Goal: Use online tool/utility: Utilize a website feature to perform a specific function

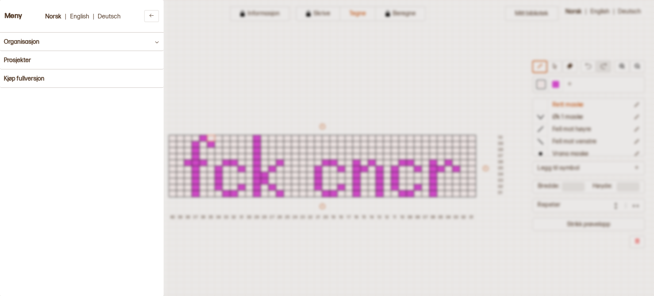
scroll to position [27, 121]
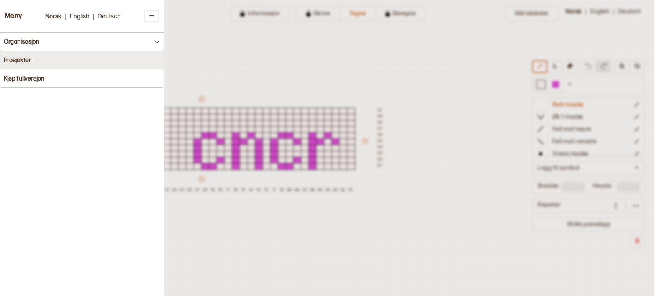
click at [33, 59] on button "Prosjekter" at bounding box center [82, 60] width 164 height 18
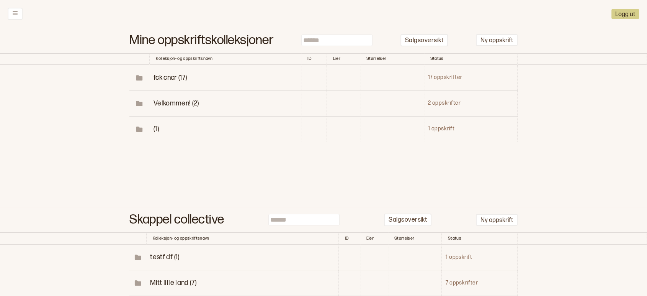
click at [178, 83] on td "fck cncr (17)" at bounding box center [226, 78] width 152 height 26
click at [170, 79] on span "fck cncr (17)" at bounding box center [171, 78] width 34 height 8
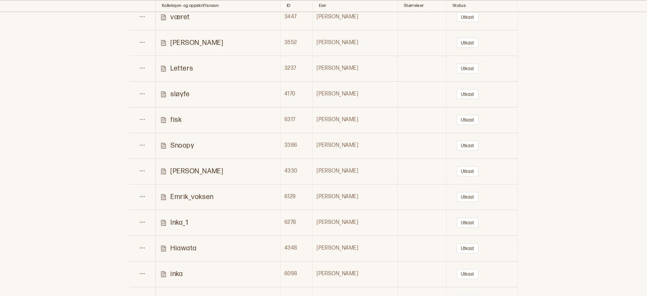
scroll to position [189, 0]
click at [181, 144] on p "Snoopy" at bounding box center [182, 145] width 24 height 9
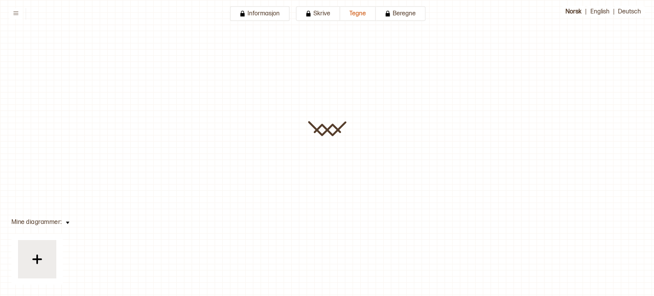
type input "******"
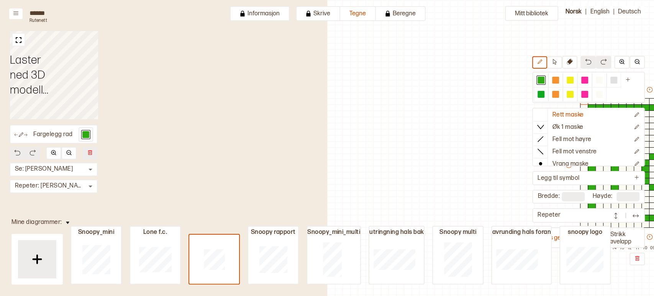
scroll to position [24, 261]
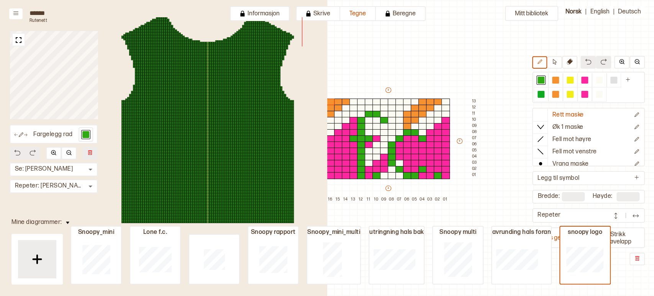
type input "**"
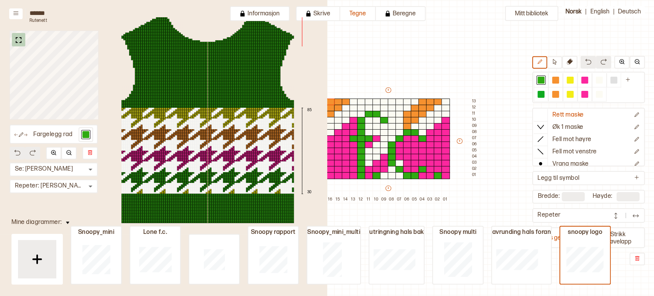
click at [18, 41] on img at bounding box center [19, 40] width 10 height 10
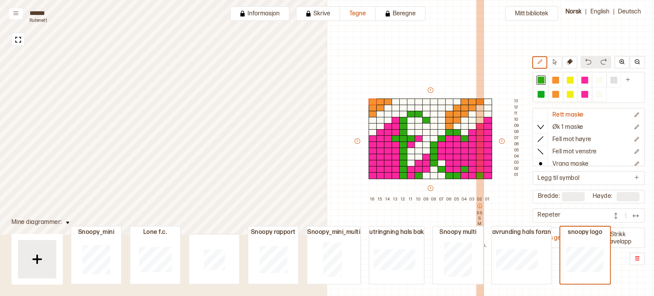
scroll to position [24, 218]
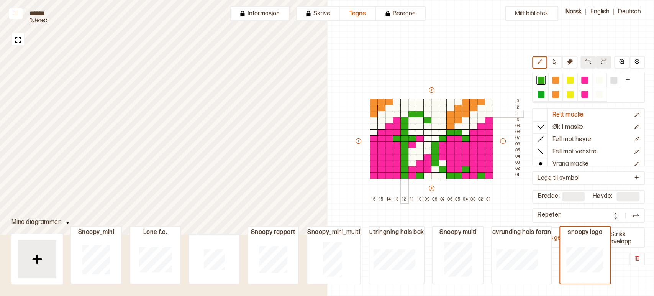
drag, startPoint x: 404, startPoint y: 114, endPoint x: 410, endPoint y: 108, distance: 8.4
click at [403, 114] on div at bounding box center [404, 114] width 8 height 7
click at [410, 108] on div at bounding box center [412, 108] width 8 height 7
click at [420, 106] on div at bounding box center [420, 108] width 8 height 7
click at [426, 114] on div at bounding box center [427, 114] width 8 height 7
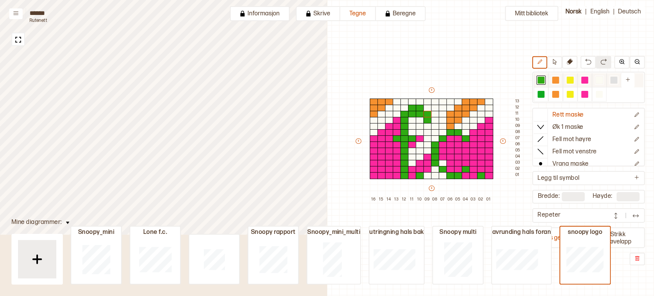
click at [599, 80] on div at bounding box center [599, 80] width 7 height 7
click at [413, 115] on div at bounding box center [412, 114] width 8 height 7
click at [419, 115] on div at bounding box center [420, 114] width 8 height 7
click at [428, 122] on div at bounding box center [427, 120] width 8 height 7
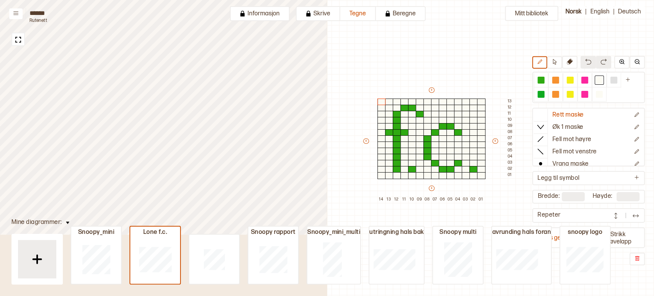
drag, startPoint x: 542, startPoint y: 80, endPoint x: 395, endPoint y: 116, distance: 152.2
click at [542, 80] on div at bounding box center [540, 80] width 7 height 7
click at [398, 108] on div at bounding box center [397, 108] width 8 height 7
click at [403, 101] on div at bounding box center [404, 101] width 8 height 7
click at [409, 100] on div at bounding box center [412, 101] width 8 height 7
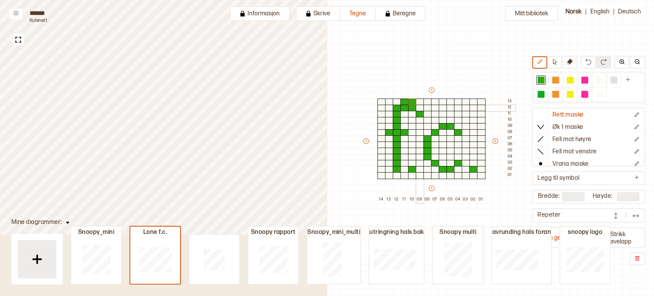
click at [419, 108] on div at bounding box center [420, 108] width 8 height 7
click at [603, 79] on div at bounding box center [598, 79] width 9 height 9
click at [410, 108] on div at bounding box center [412, 108] width 8 height 7
click at [403, 108] on div at bounding box center [404, 108] width 8 height 7
click at [420, 113] on div at bounding box center [420, 114] width 8 height 7
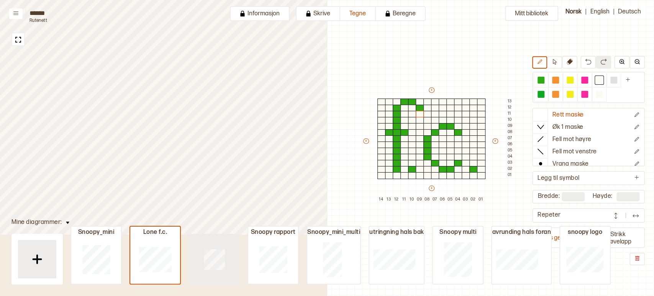
type input "**"
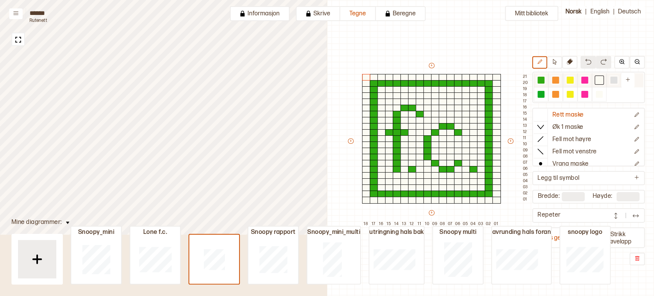
click at [541, 80] on div at bounding box center [540, 80] width 7 height 7
click at [396, 109] on div at bounding box center [397, 108] width 8 height 7
click at [402, 100] on div at bounding box center [404, 101] width 8 height 7
click at [412, 102] on div at bounding box center [412, 101] width 8 height 7
click at [420, 110] on div at bounding box center [420, 108] width 8 height 7
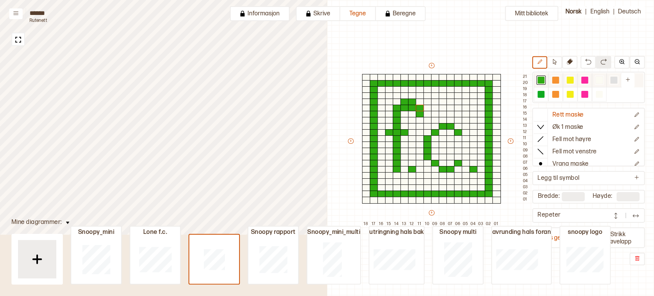
click at [597, 80] on div at bounding box center [599, 80] width 7 height 7
click at [413, 108] on div at bounding box center [412, 108] width 8 height 7
click at [405, 108] on div at bounding box center [404, 108] width 8 height 7
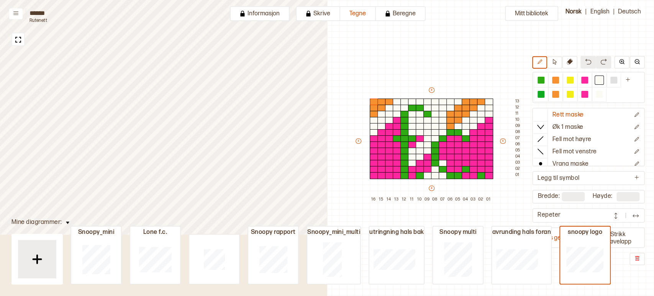
type input "**"
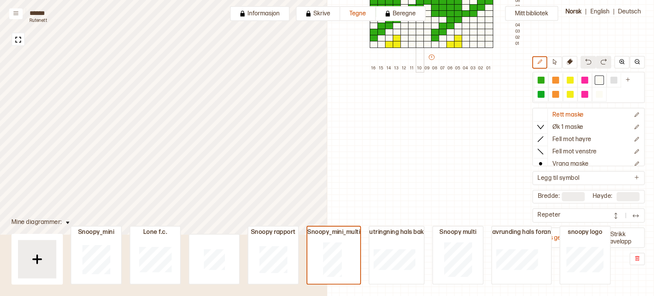
scroll to position [289, 218]
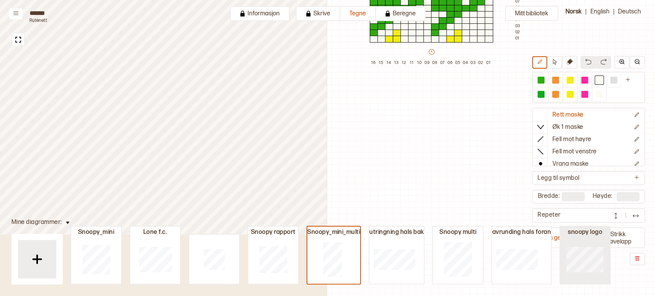
type input "**"
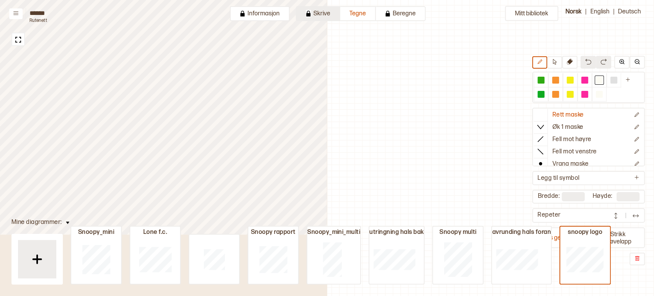
click at [327, 16] on button "Skrive" at bounding box center [318, 13] width 44 height 15
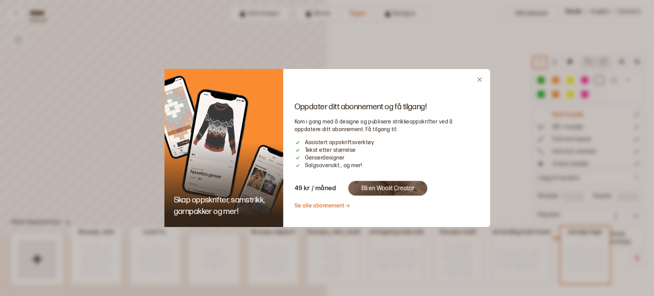
click at [481, 79] on icon "Close" at bounding box center [479, 80] width 6 height 6
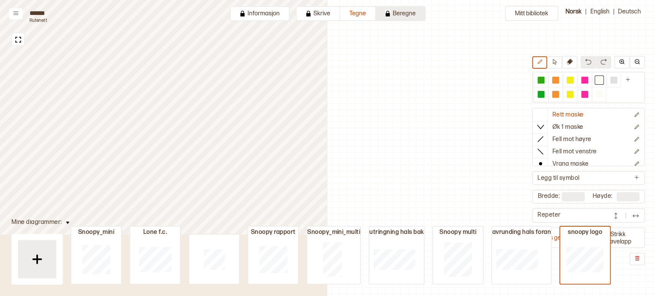
click at [403, 14] on button "Beregne" at bounding box center [401, 13] width 50 height 15
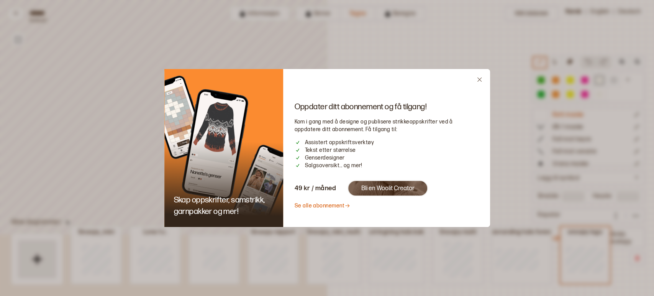
click at [478, 80] on icon "Close" at bounding box center [479, 80] width 6 height 6
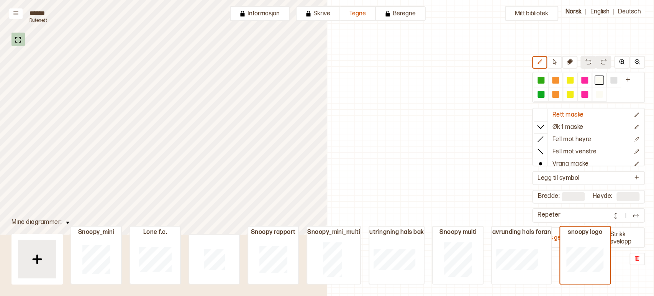
click at [16, 39] on img at bounding box center [18, 40] width 10 height 10
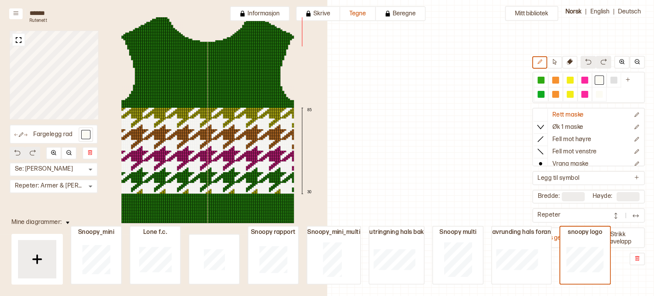
click at [16, 39] on img at bounding box center [19, 40] width 10 height 10
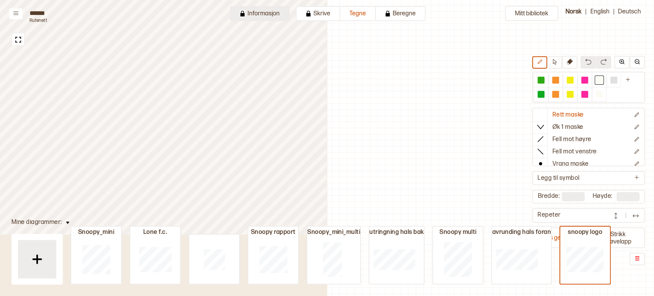
click at [264, 16] on button "Informasjon" at bounding box center [260, 13] width 60 height 15
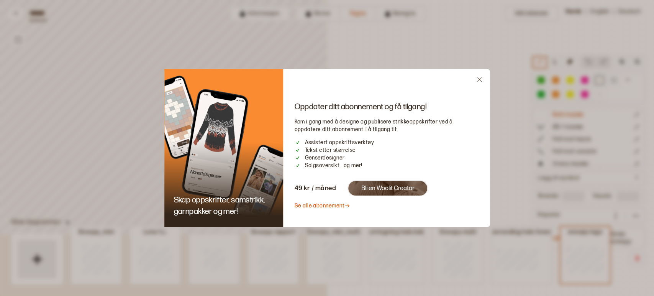
click at [478, 80] on icon "Close" at bounding box center [479, 80] width 6 height 6
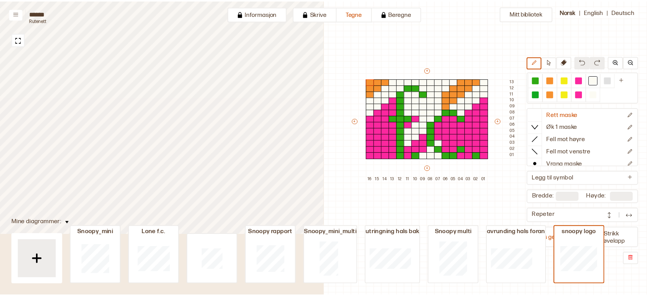
scroll to position [43, 218]
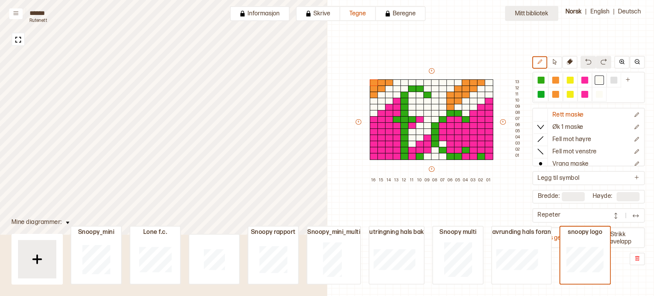
click at [535, 14] on button "Mitt bibliotek" at bounding box center [531, 13] width 53 height 15
type input "*"
type input "**"
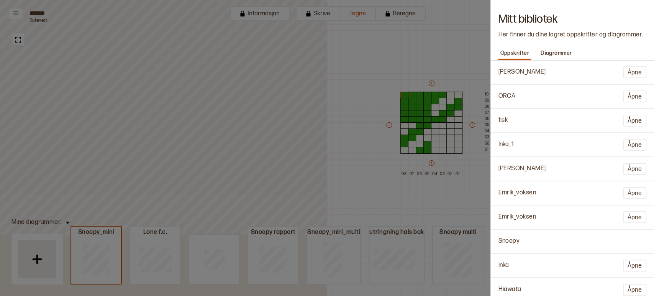
click at [398, 44] on div at bounding box center [327, 148] width 654 height 296
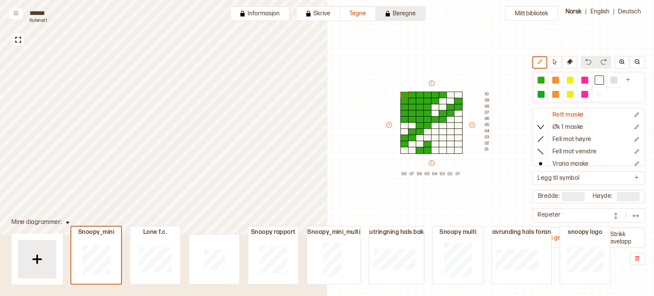
click at [405, 14] on button "Beregne" at bounding box center [401, 13] width 50 height 15
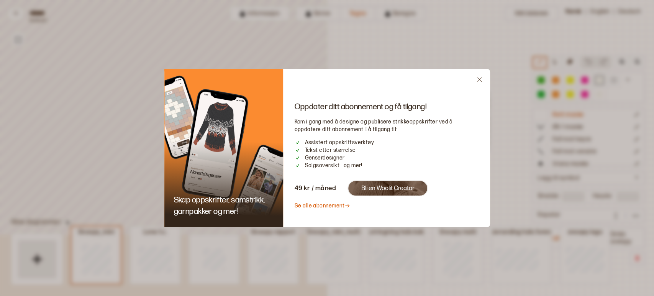
click at [474, 52] on div at bounding box center [327, 148] width 654 height 296
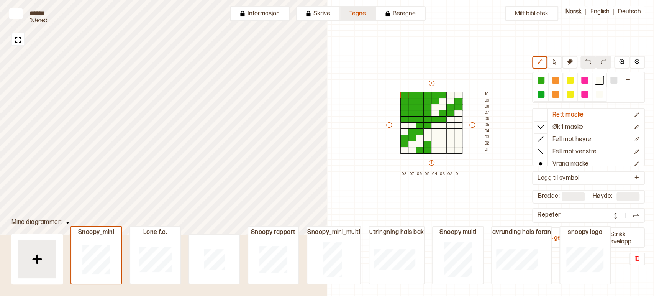
click at [349, 17] on button "Tegne" at bounding box center [358, 13] width 36 height 15
click at [323, 12] on button "Skrive" at bounding box center [318, 13] width 44 height 15
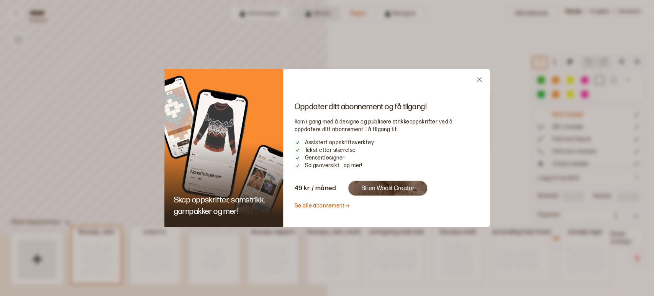
click at [323, 12] on div at bounding box center [327, 148] width 654 height 296
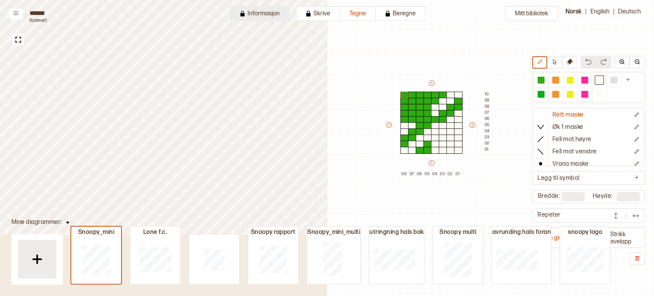
click at [278, 15] on button "Informasjon" at bounding box center [260, 13] width 60 height 15
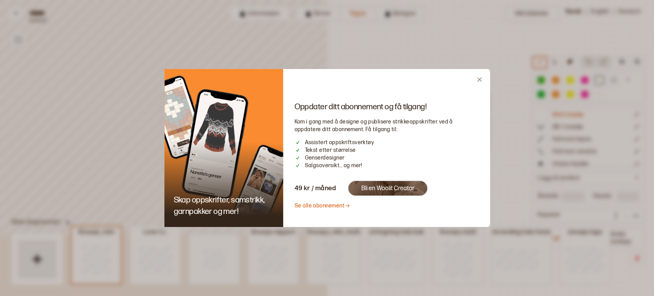
click at [418, 44] on div at bounding box center [327, 148] width 654 height 296
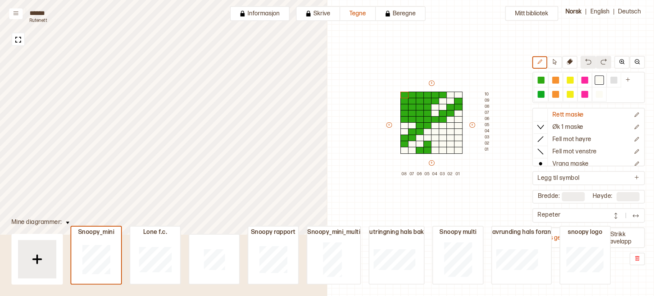
click at [66, 223] on img at bounding box center [67, 222] width 3 height 2
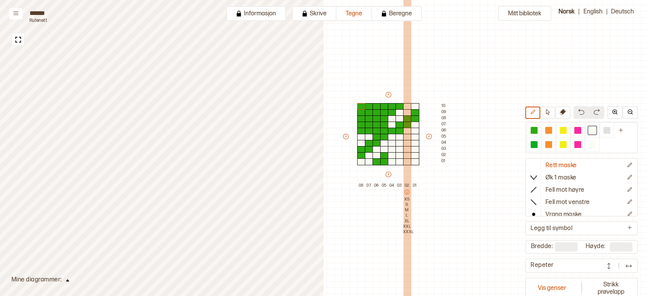
scroll to position [32, 257]
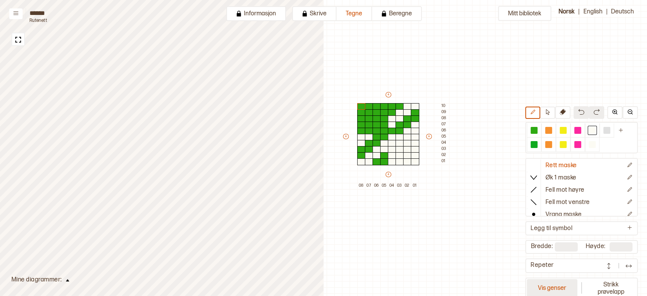
click at [553, 287] on button "Vis genser" at bounding box center [552, 288] width 51 height 18
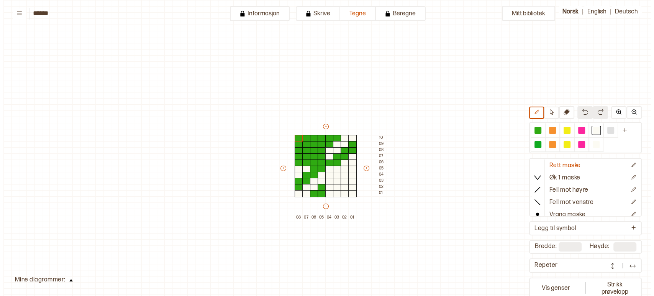
scroll to position [27, 9]
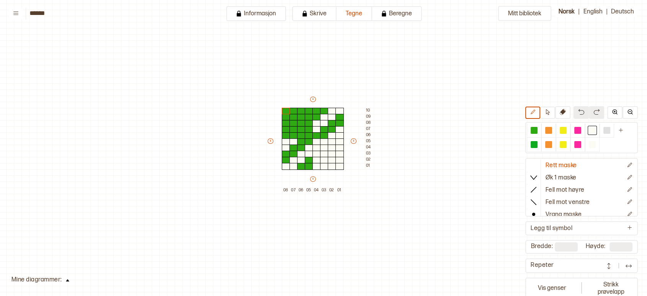
click at [67, 278] on button at bounding box center [67, 279] width 11 height 10
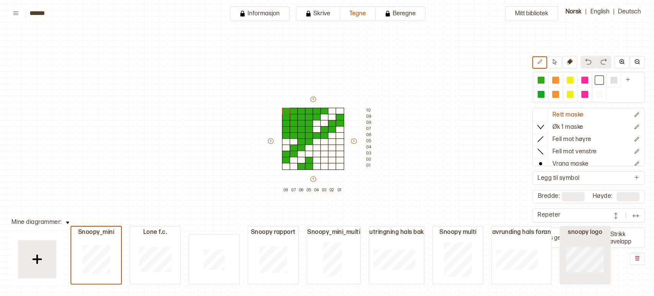
type input "**"
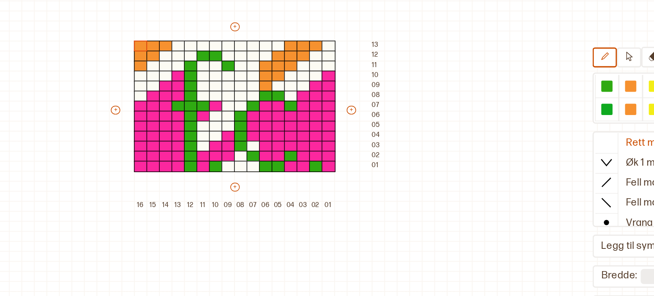
scroll to position [71, 9]
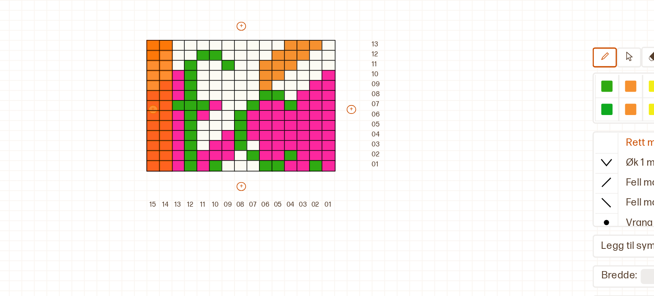
type input "**"
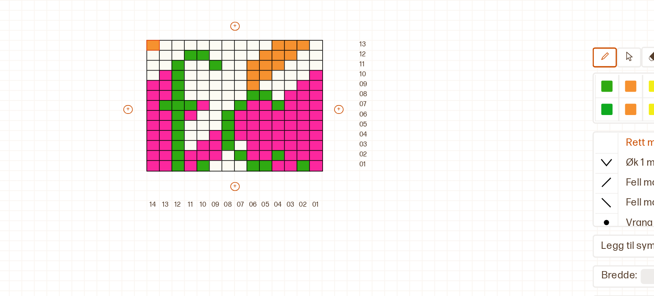
click at [417, 177] on div "Mitt bibliotek Rett maske Øk 1 maske Fell mot høyre Fell mot venstre Vrang mask…" at bounding box center [645, 224] width 1308 height 591
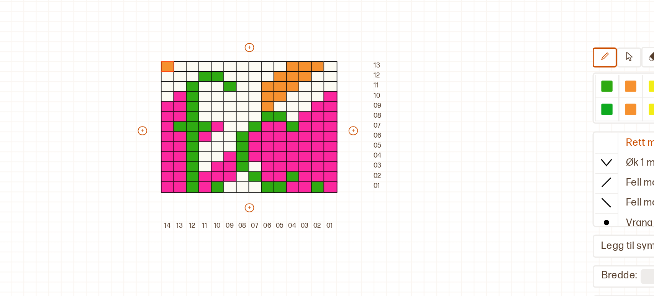
scroll to position [58, 0]
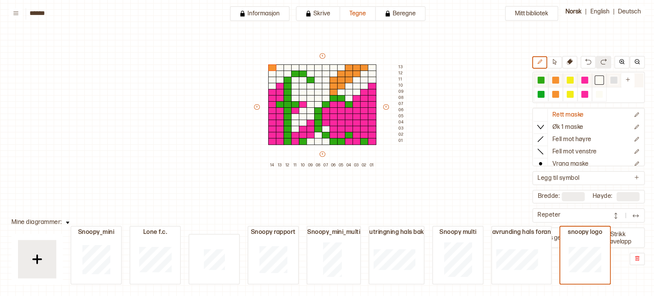
click at [613, 80] on div at bounding box center [613, 80] width 7 height 7
click at [557, 59] on icon at bounding box center [555, 62] width 6 height 6
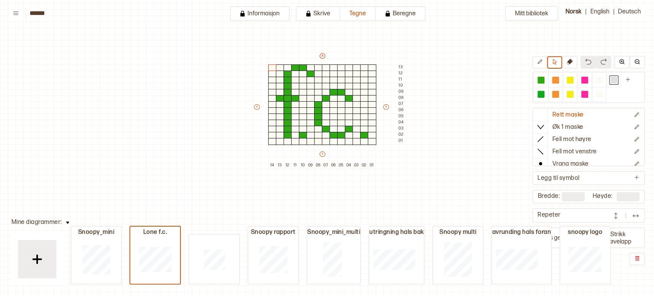
click at [322, 56] on button "+" at bounding box center [322, 55] width 6 height 5
click at [596, 79] on div at bounding box center [599, 80] width 7 height 7
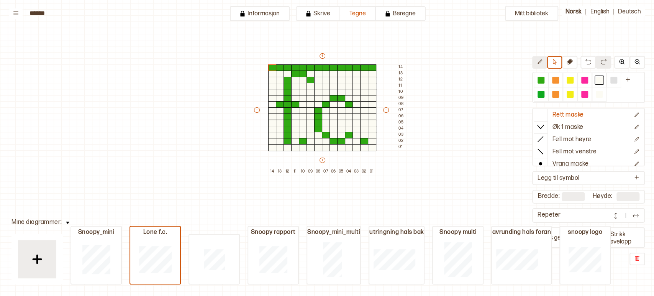
click at [542, 63] on icon at bounding box center [540, 62] width 6 height 6
drag, startPoint x: 273, startPoint y: 68, endPoint x: 373, endPoint y: 69, distance: 99.2
click at [373, 69] on div "+ + + + 14 13 12 11 10 09 08 07 06 05 04 03 02 01 14 13 12 11 10 09 08 07 06 05…" at bounding box center [329, 113] width 153 height 123
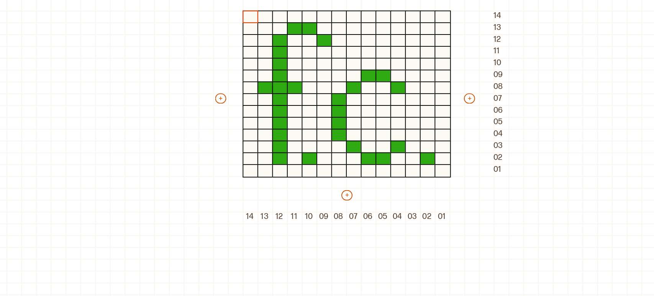
scroll to position [58, 84]
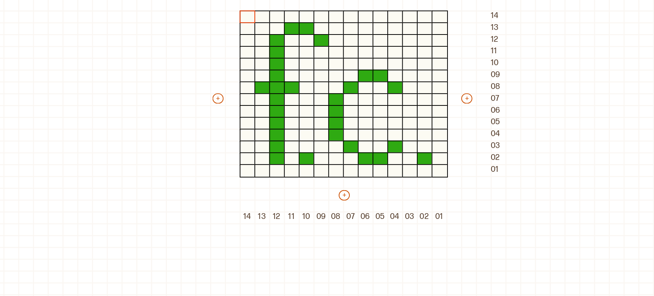
click at [198, 161] on div "+ + + + 14 13 12 11 10 09 08 07 06 05 04 03 02 01 14 13 12 11 10 09 08 07 06 05…" at bounding box center [245, 113] width 153 height 123
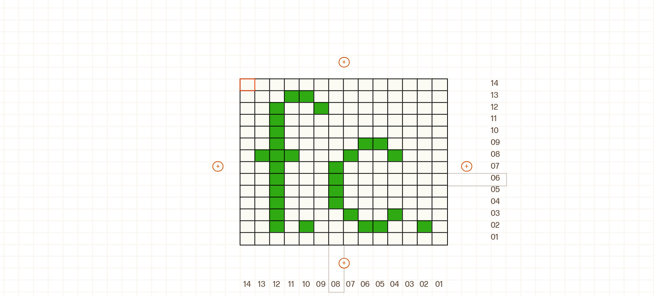
scroll to position [23, 84]
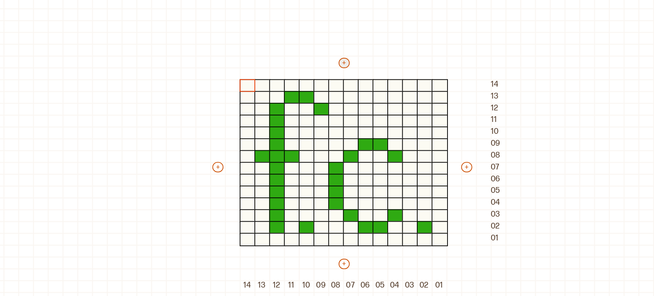
type input "**"
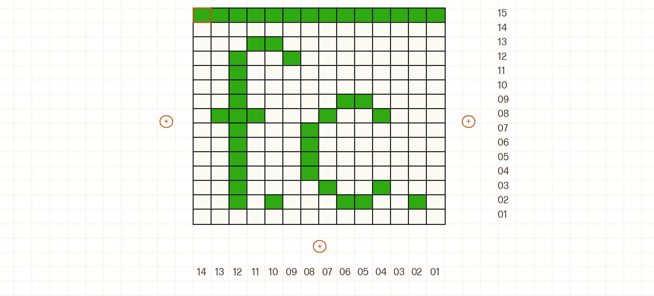
scroll to position [51, 110]
